Goal: Information Seeking & Learning: Learn about a topic

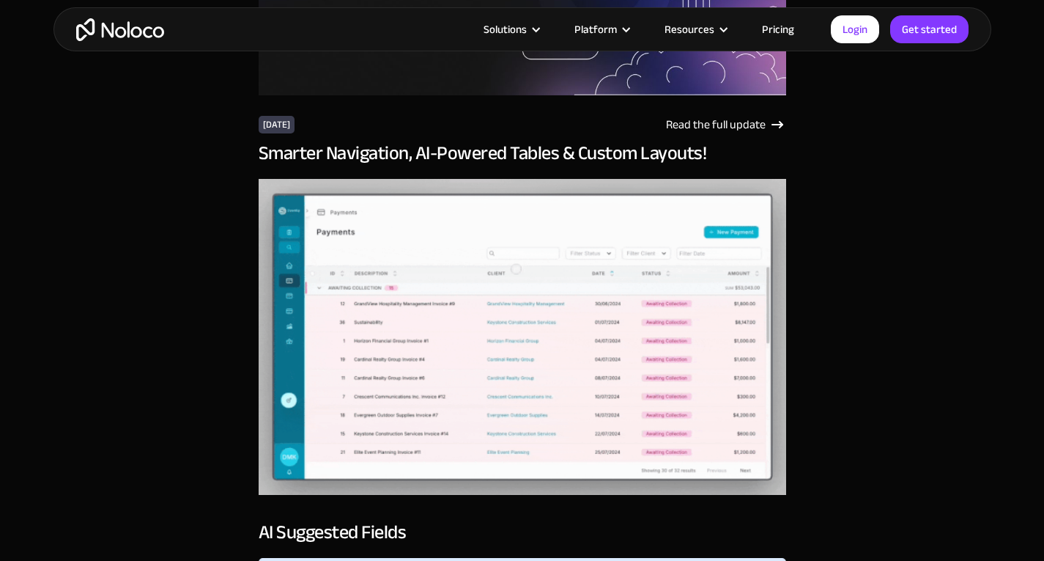
scroll to position [561, 0]
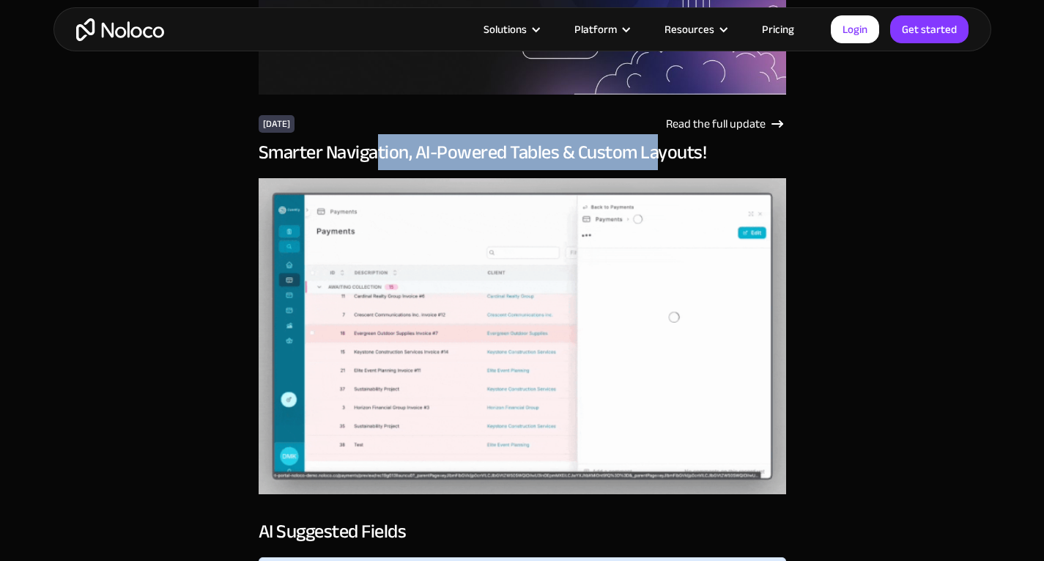
drag, startPoint x: 378, startPoint y: 162, endPoint x: 650, endPoint y: 146, distance: 272.4
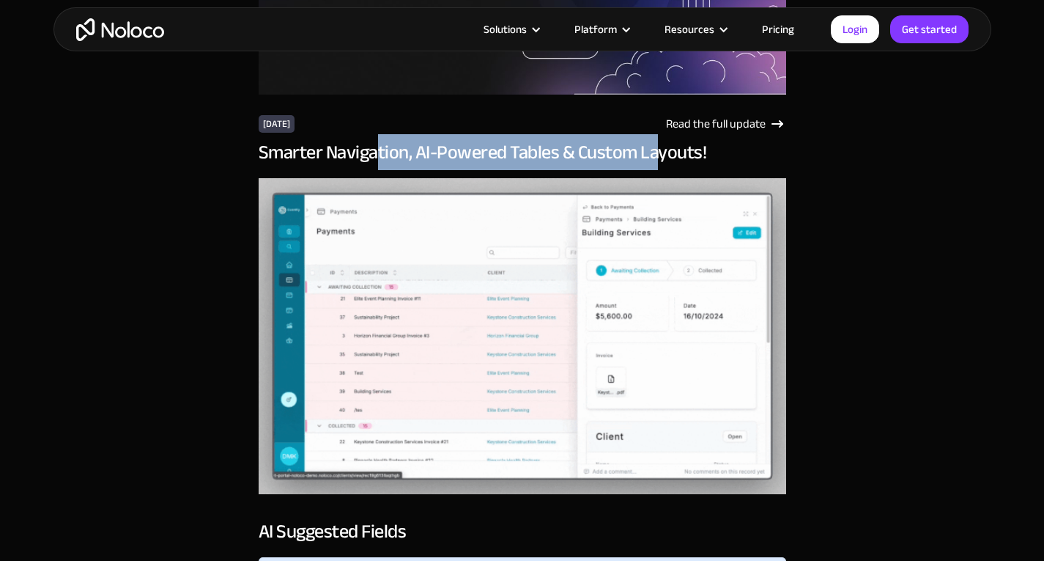
click at [650, 146] on h3 "Smarter Navigation, AI-Powered Tables & Custom Layouts!" at bounding box center [523, 152] width 528 height 22
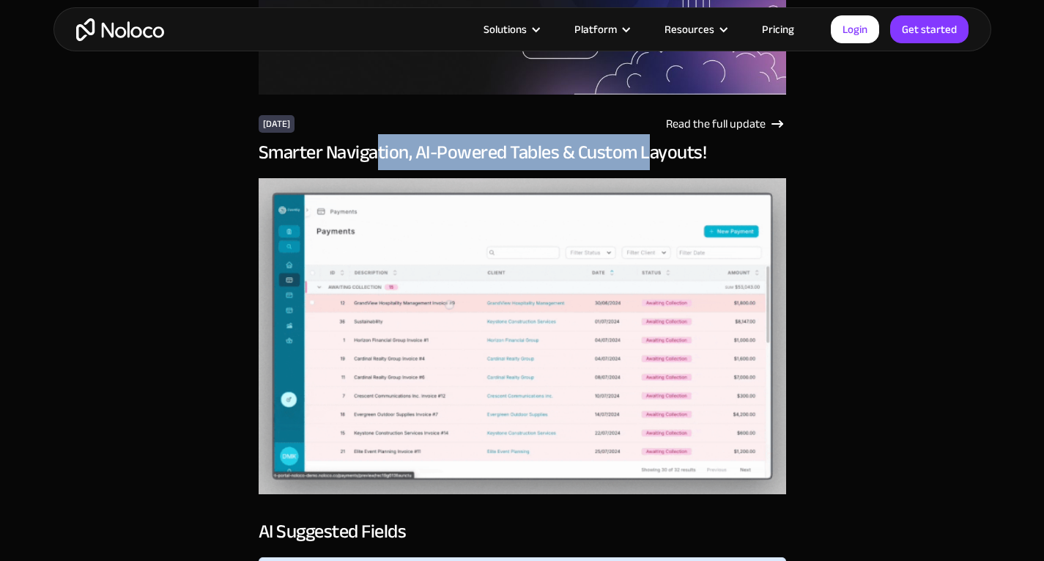
click at [650, 146] on h3 "Smarter Navigation, AI-Powered Tables & Custom Layouts!" at bounding box center [523, 152] width 528 height 22
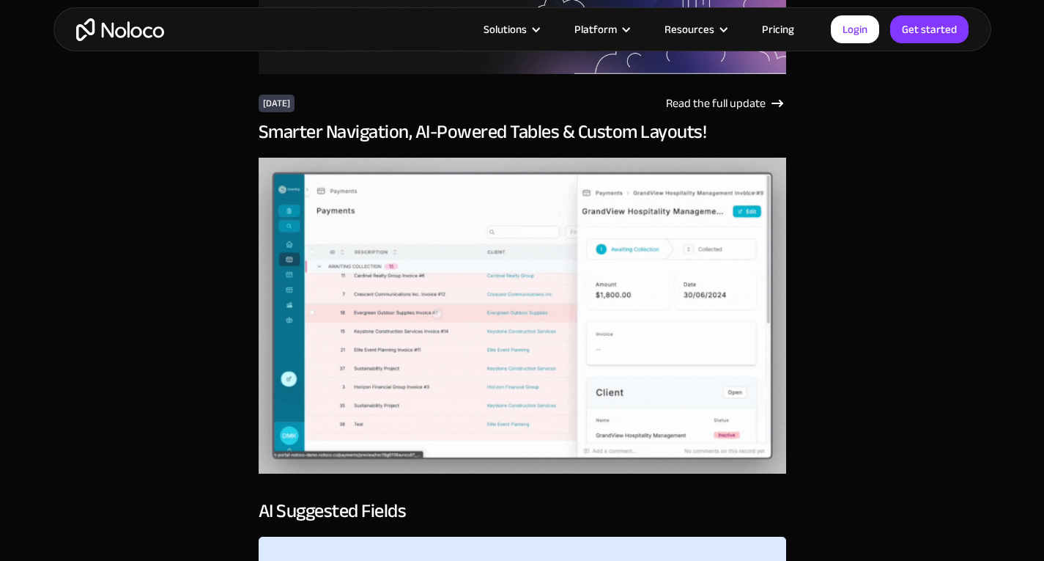
scroll to position [556, 0]
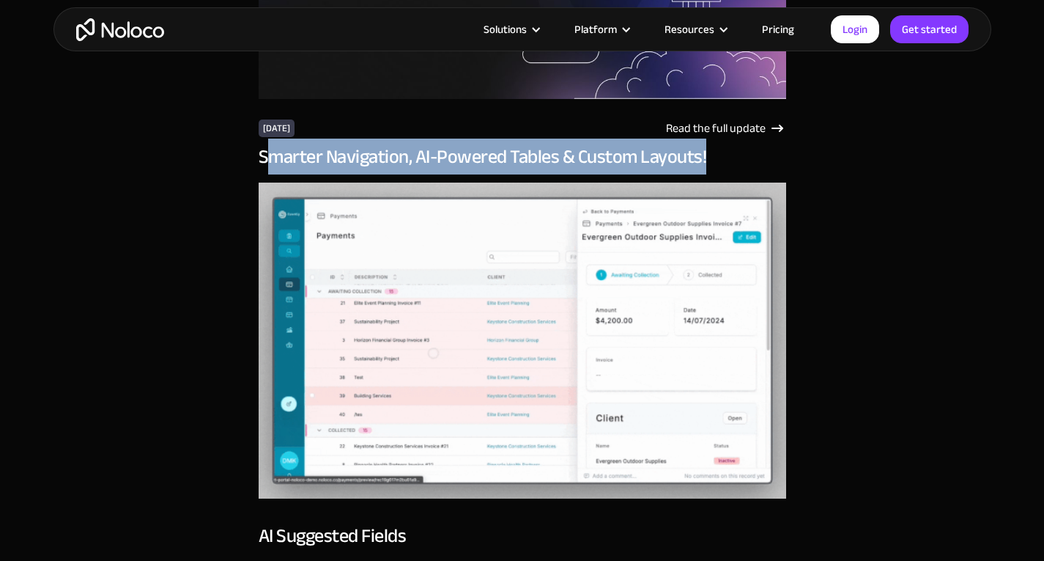
drag, startPoint x: 265, startPoint y: 153, endPoint x: 731, endPoint y: 163, distance: 467.0
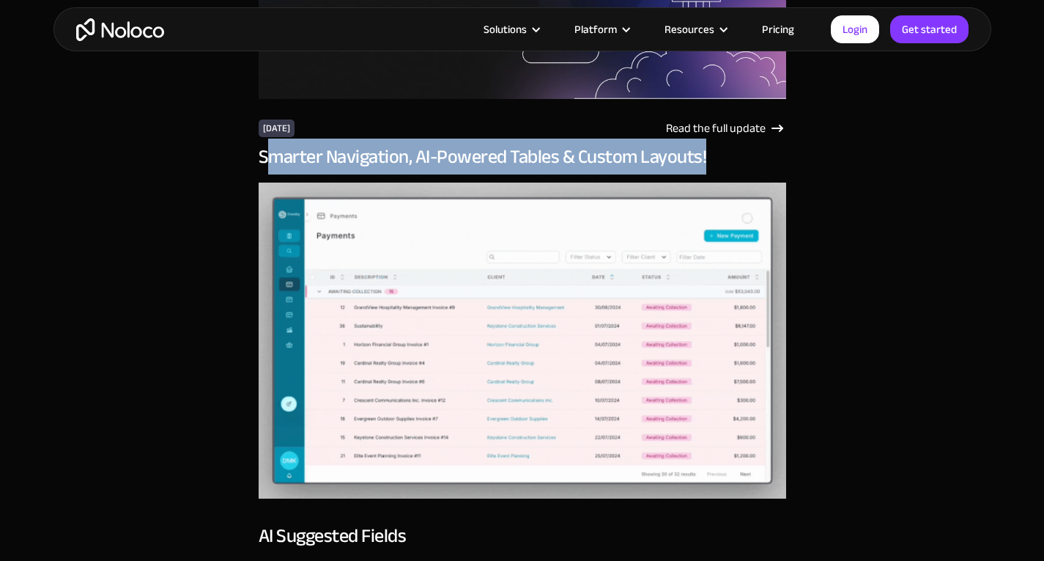
click at [731, 163] on h3 "Smarter Navigation, AI-Powered Tables & Custom Layouts!" at bounding box center [523, 157] width 528 height 22
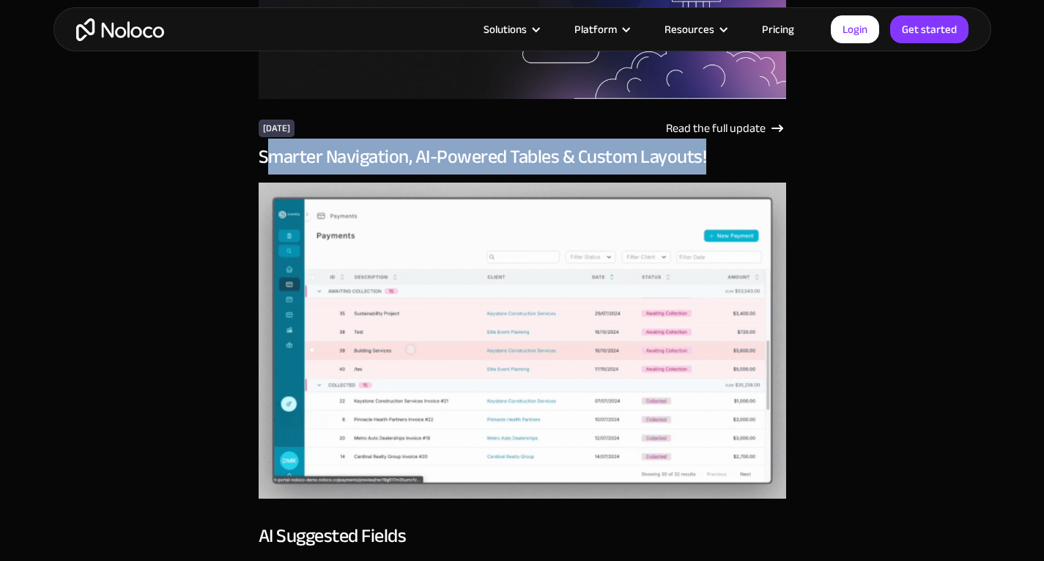
copy h3 "marter Navigation, AI-Powered Tables & Custom Layouts!"
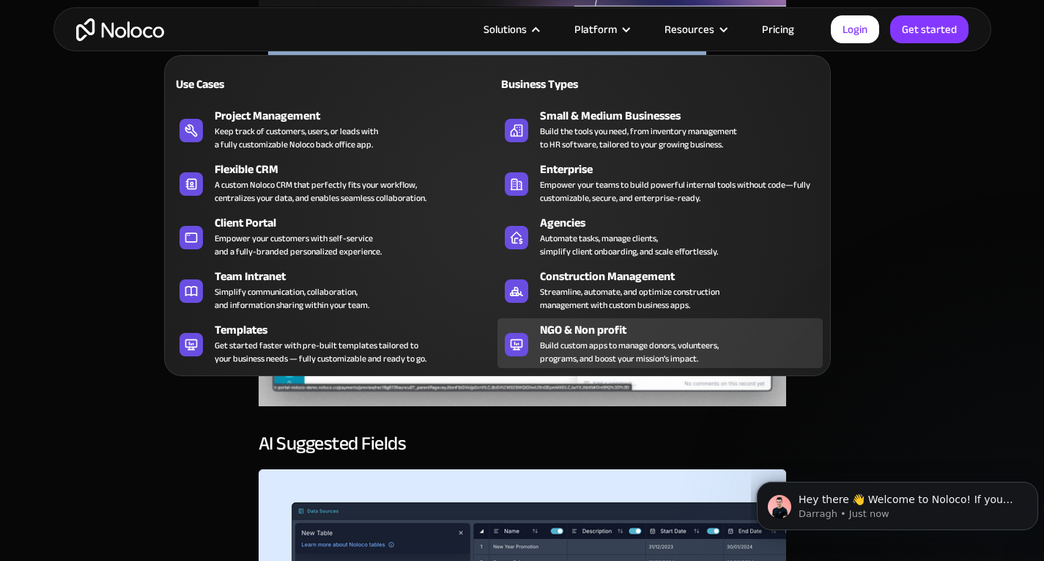
scroll to position [649, 0]
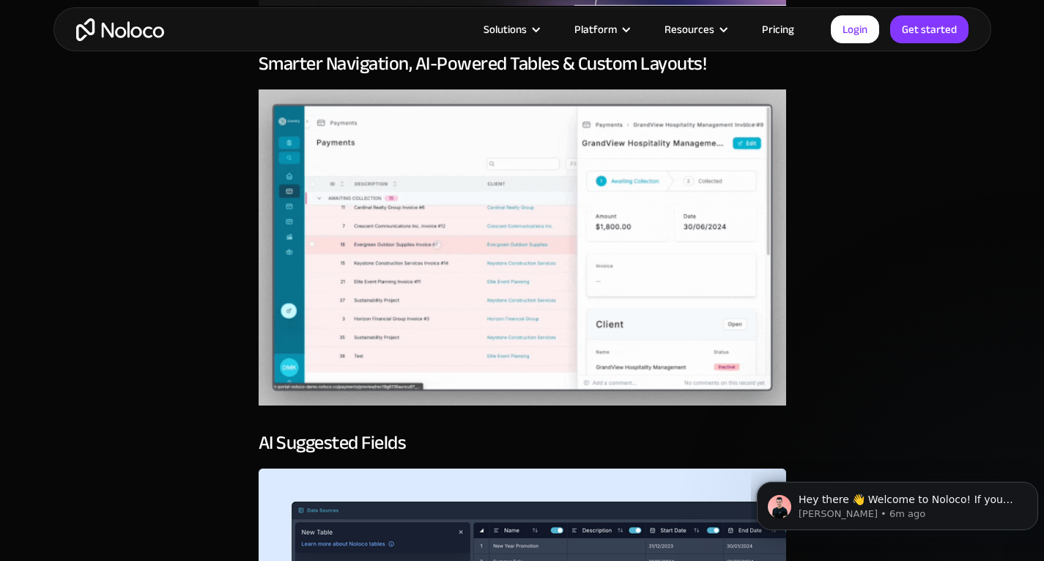
click at [285, 172] on img at bounding box center [523, 247] width 528 height 316
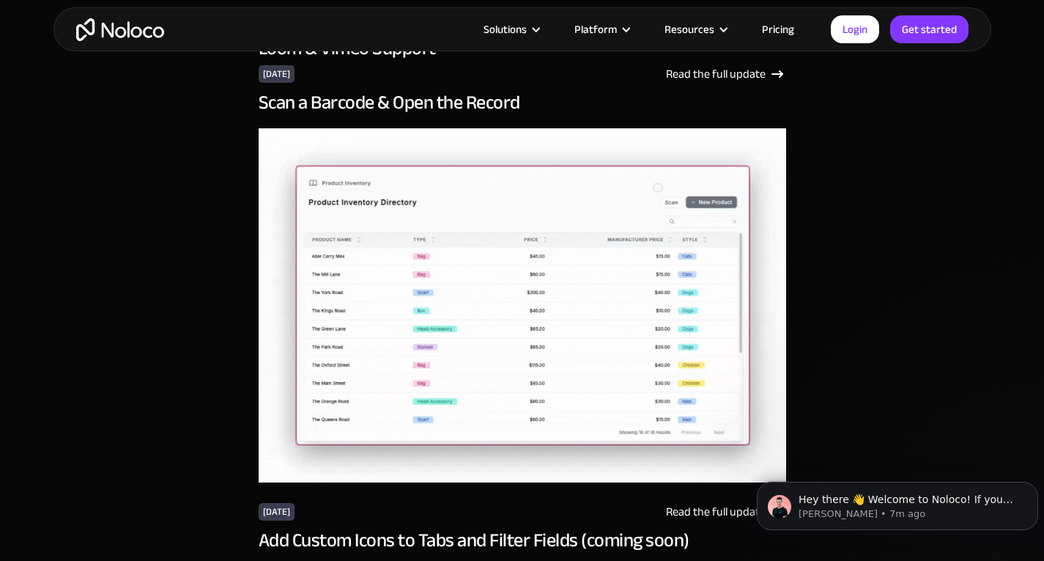
scroll to position [10094, 0]
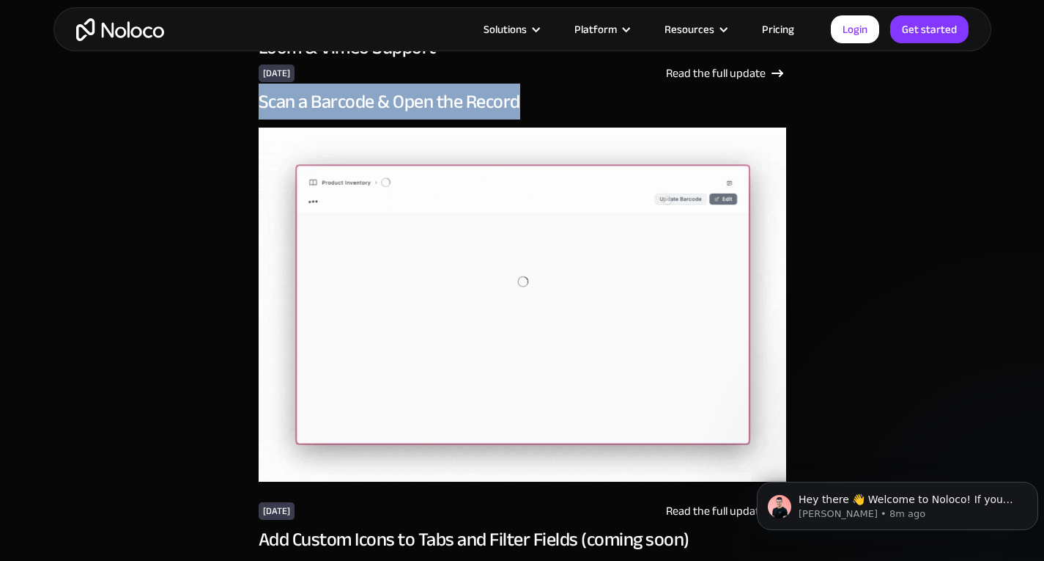
drag, startPoint x: 257, startPoint y: 102, endPoint x: 533, endPoint y: 100, distance: 275.6
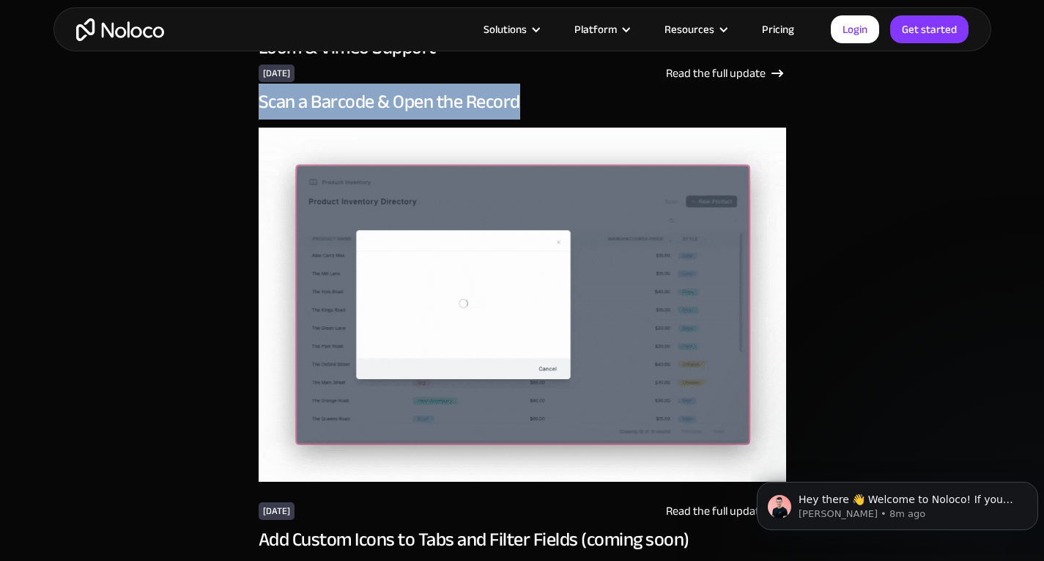
click at [533, 100] on h3 "Scan a Barcode & Open the Record" at bounding box center [523, 102] width 528 height 22
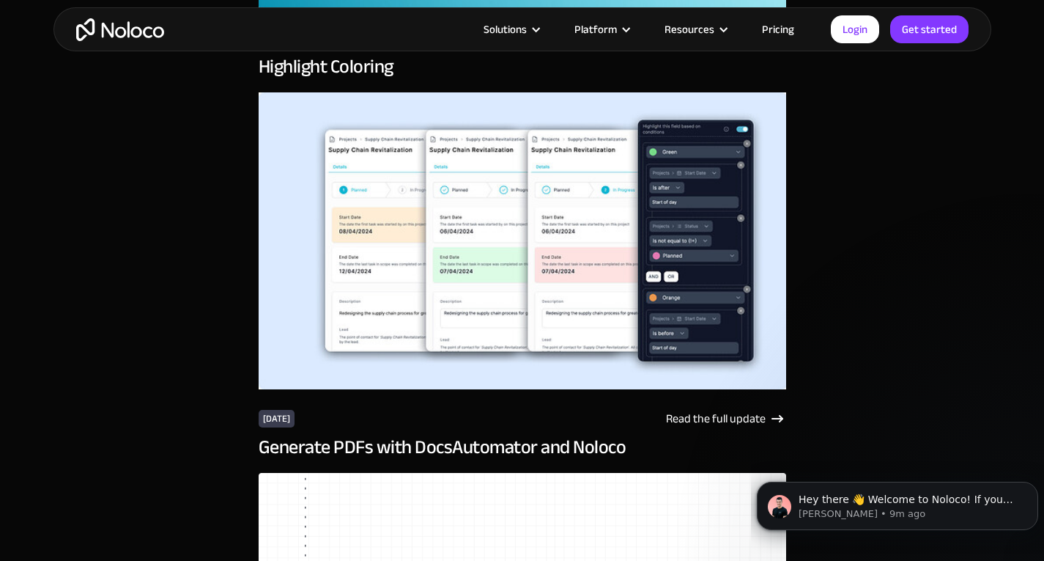
scroll to position [16024, 0]
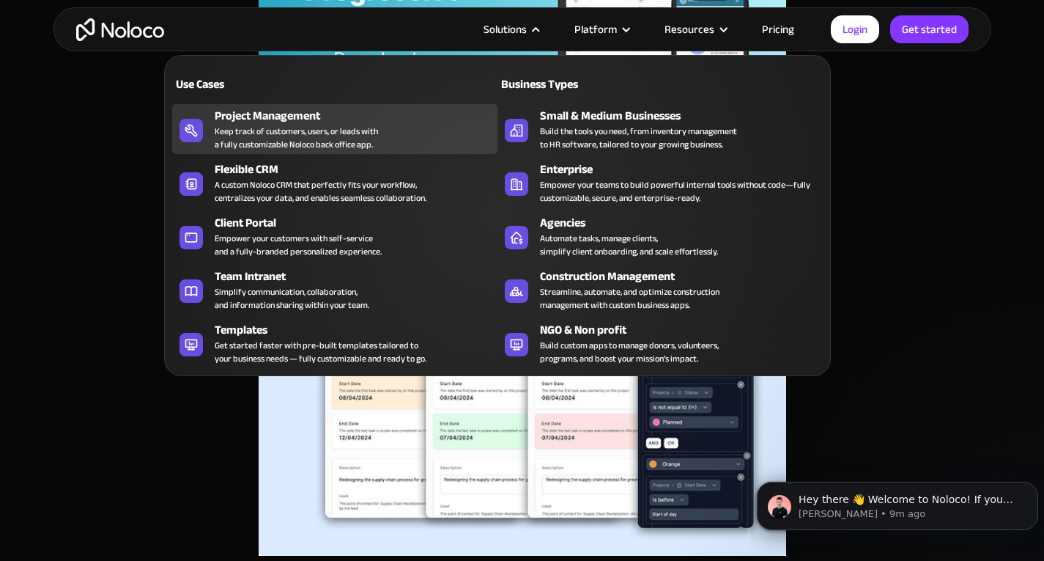
click at [312, 122] on div "Project Management" at bounding box center [359, 116] width 289 height 18
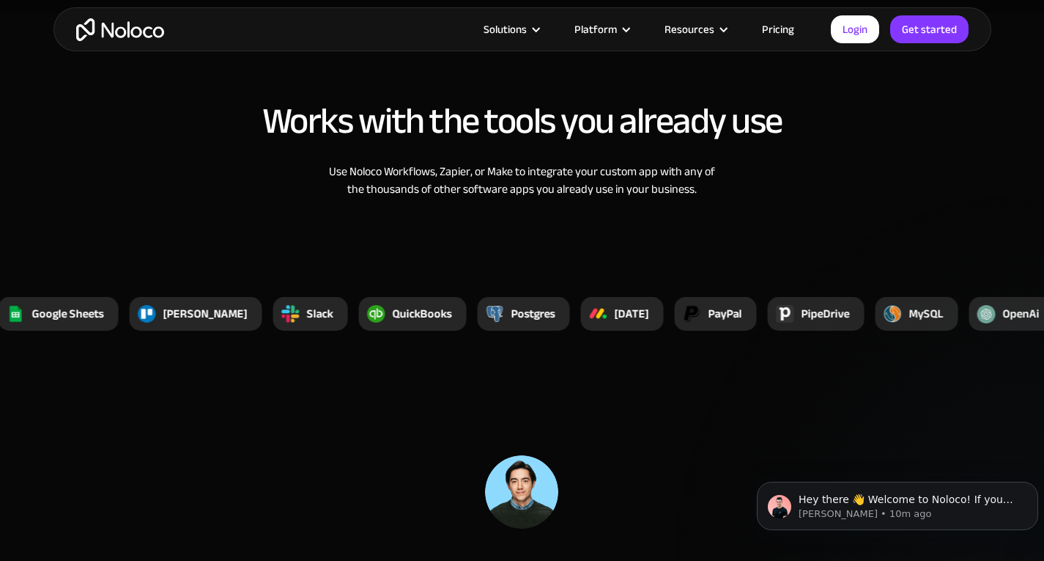
scroll to position [5473, 0]
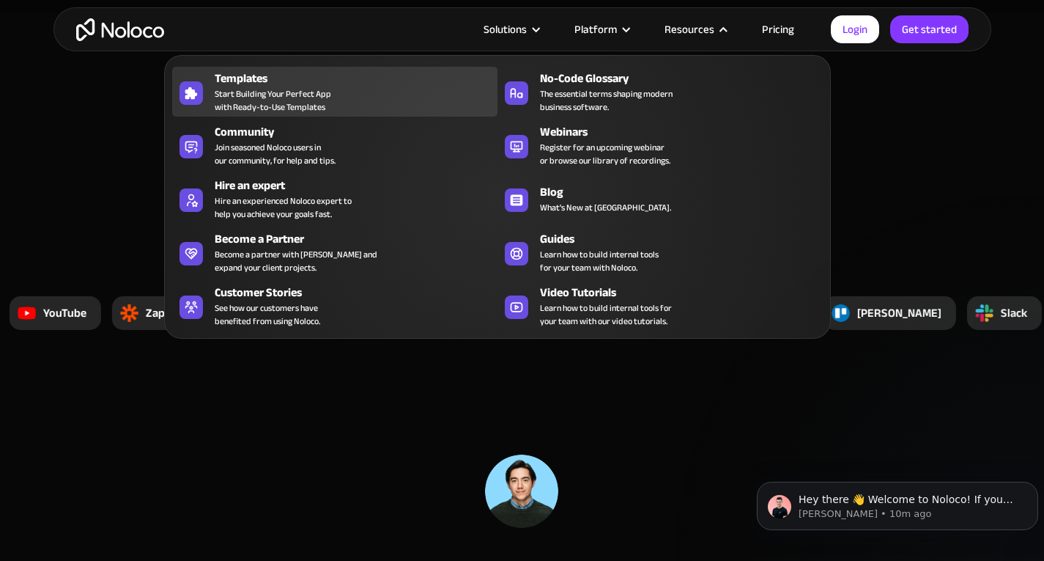
click at [311, 102] on span "Start Building Your Perfect App with Ready-to-Use Templates" at bounding box center [273, 100] width 117 height 26
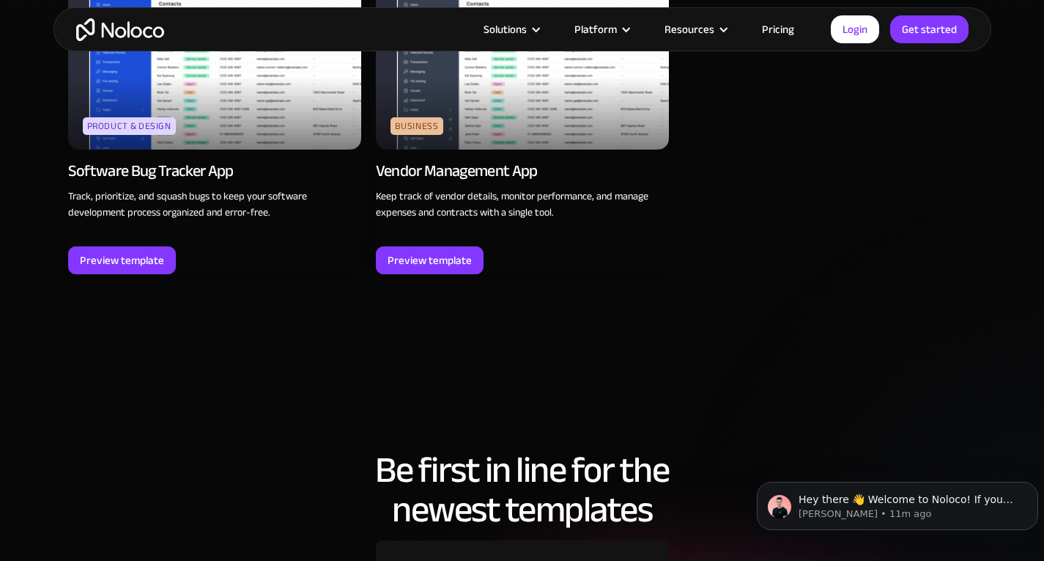
scroll to position [4120, 0]
